Goal: Entertainment & Leisure: Consume media (video, audio)

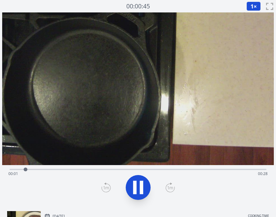
click at [53, 170] on div "Time elapsed: 00:01 Time remaining: 00:28" at bounding box center [137, 174] width 259 height 10
click at [106, 170] on div "Time elapsed: 00:06 Time remaining: 00:24" at bounding box center [137, 174] width 259 height 10
click at [173, 170] on div "Time elapsed: 00:13 Time remaining: 00:17" at bounding box center [137, 174] width 259 height 10
click at [222, 170] on div "Time elapsed: 00:20 Time remaining: 00:09" at bounding box center [137, 174] width 259 height 10
click at [40, 169] on div "Time elapsed: 00:26 Time remaining: 00:04" at bounding box center [137, 174] width 259 height 10
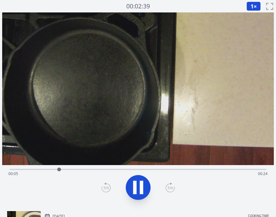
click at [73, 170] on div "Time elapsed: 00:05 Time remaining: 00:24" at bounding box center [137, 174] width 259 height 10
click at [142, 181] on icon at bounding box center [141, 187] width 3 height 13
drag, startPoint x: 148, startPoint y: 170, endPoint x: 73, endPoint y: 168, distance: 75.3
click at [73, 168] on div at bounding box center [73, 170] width 4 height 4
drag, startPoint x: 73, startPoint y: 169, endPoint x: 87, endPoint y: 169, distance: 13.4
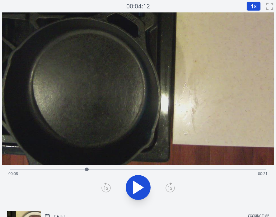
click at [87, 169] on div at bounding box center [87, 170] width 4 height 4
drag, startPoint x: 87, startPoint y: 169, endPoint x: 103, endPoint y: 167, distance: 16.3
click at [103, 167] on div at bounding box center [100, 169] width 9 height 9
drag, startPoint x: 102, startPoint y: 171, endPoint x: 93, endPoint y: 172, distance: 9.4
click at [93, 172] on div at bounding box center [92, 169] width 9 height 9
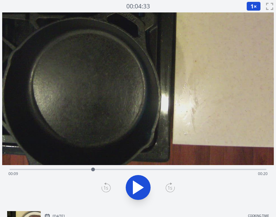
click at [93, 171] on div at bounding box center [93, 170] width 4 height 4
drag, startPoint x: 93, startPoint y: 169, endPoint x: 129, endPoint y: 173, distance: 36.0
click at [129, 173] on div at bounding box center [129, 169] width 9 height 9
drag, startPoint x: 129, startPoint y: 170, endPoint x: 136, endPoint y: 170, distance: 7.2
click at [136, 170] on div at bounding box center [136, 170] width 4 height 4
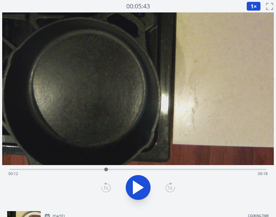
drag, startPoint x: 136, startPoint y: 170, endPoint x: 105, endPoint y: 172, distance: 30.9
click at [105, 172] on div at bounding box center [105, 169] width 9 height 9
drag, startPoint x: 105, startPoint y: 170, endPoint x: 108, endPoint y: 169, distance: 3.5
click at [108, 169] on div at bounding box center [108, 170] width 4 height 4
drag, startPoint x: 108, startPoint y: 169, endPoint x: 161, endPoint y: 167, distance: 53.6
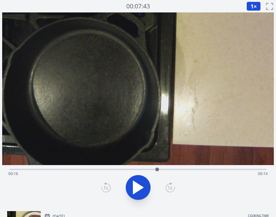
click at [161, 167] on div at bounding box center [157, 169] width 9 height 9
drag, startPoint x: 161, startPoint y: 170, endPoint x: 203, endPoint y: 169, distance: 42.0
click at [203, 169] on div at bounding box center [203, 170] width 4 height 4
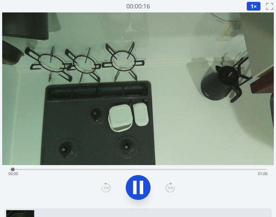
click at [136, 184] on icon at bounding box center [134, 187] width 3 height 13
click at [133, 169] on div "Time elapsed: 00:05 Time remaining: 01:01" at bounding box center [137, 174] width 259 height 10
click at [191, 172] on div "Time elapsed: 00:33 Time remaining: 00:32" at bounding box center [137, 174] width 259 height 10
click at [202, 172] on div "Time elapsed: 00:47 Time remaining: 00:19" at bounding box center [137, 174] width 259 height 10
click at [217, 171] on div "Time elapsed: 00:50 Time remaining: 00:16" at bounding box center [137, 174] width 259 height 10
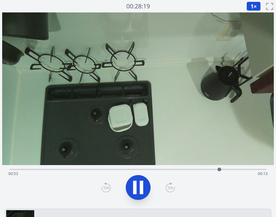
click at [228, 169] on div "Time elapsed: 00:53 Time remaining: 00:13" at bounding box center [137, 174] width 259 height 10
click at [240, 170] on div "Time elapsed: 00:57 Time remaining: 00:09" at bounding box center [137, 174] width 259 height 10
click at [139, 181] on icon at bounding box center [137, 187] width 17 height 17
click at [133, 170] on div "Time elapsed: 01:02 Time remaining: 00:04" at bounding box center [137, 174] width 259 height 10
click at [129, 170] on div "Time elapsed: 00:32 Time remaining: 00:34" at bounding box center [137, 174] width 259 height 10
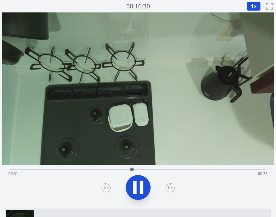
click at [124, 170] on div "Time elapsed: 00:31 Time remaining: 00:35" at bounding box center [137, 174] width 259 height 10
click at [120, 169] on div "Time elapsed: 00:30 Time remaining: 00:36" at bounding box center [137, 174] width 259 height 10
click at [122, 169] on div "Time elapsed: 00:34 Time remaining: 00:32" at bounding box center [137, 174] width 259 height 10
click at [115, 169] on div "Time elapsed: 00:30 Time remaining: 00:36" at bounding box center [137, 174] width 259 height 10
click at [139, 184] on icon at bounding box center [137, 187] width 17 height 17
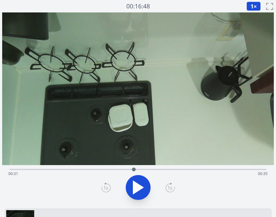
click at [134, 189] on icon at bounding box center [138, 187] width 10 height 13
click at [134, 189] on icon at bounding box center [134, 187] width 3 height 13
